Goal: Task Accomplishment & Management: Complete application form

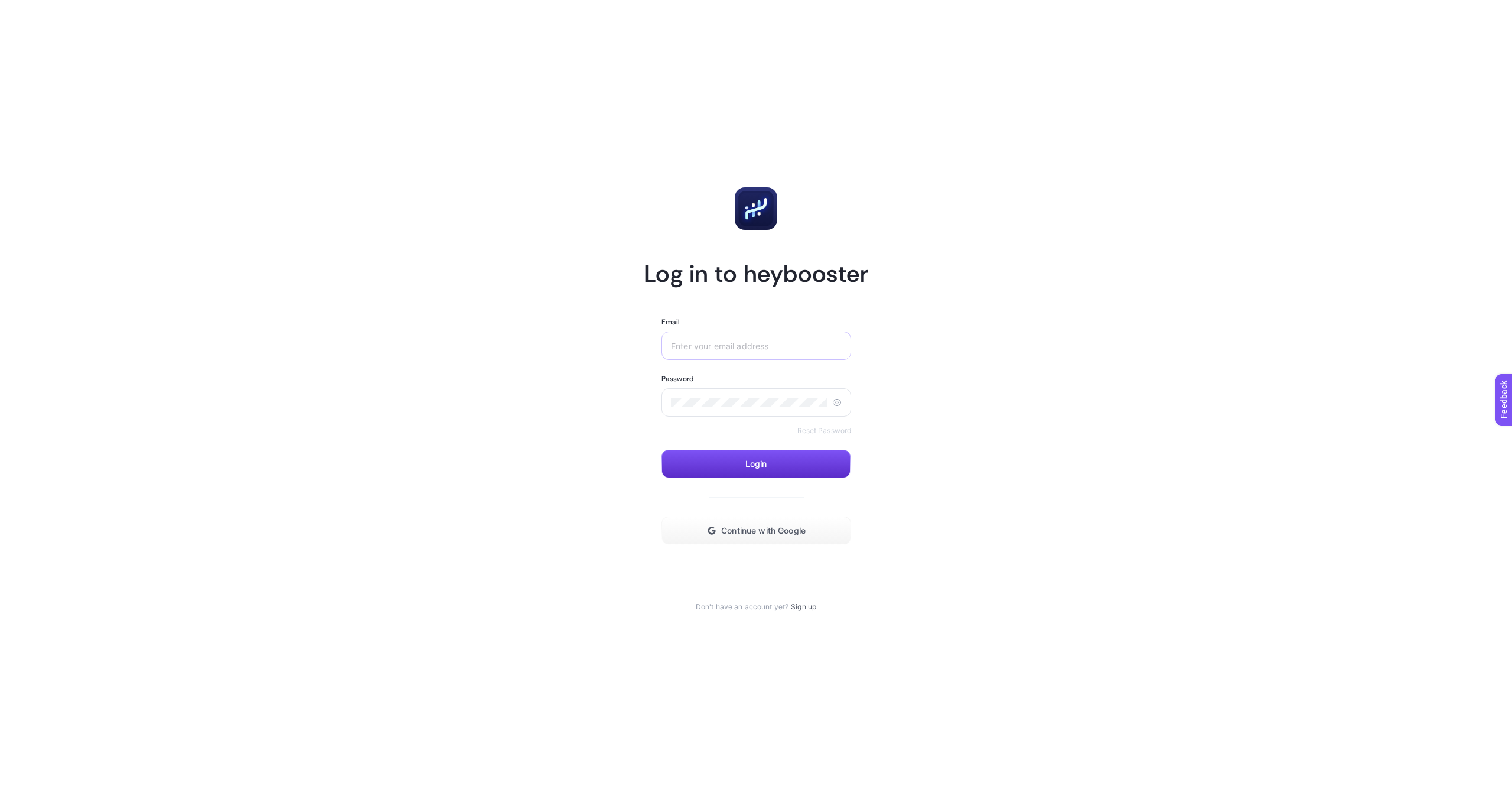
click at [717, 351] on div at bounding box center [756, 345] width 189 height 28
click at [717, 343] on input "Email" at bounding box center [756, 346] width 171 height 10
click at [762, 343] on input "Email" at bounding box center [756, 346] width 171 height 10
click at [745, 347] on input "Email" at bounding box center [756, 346] width 171 height 10
